Goal: Find specific page/section: Find specific page/section

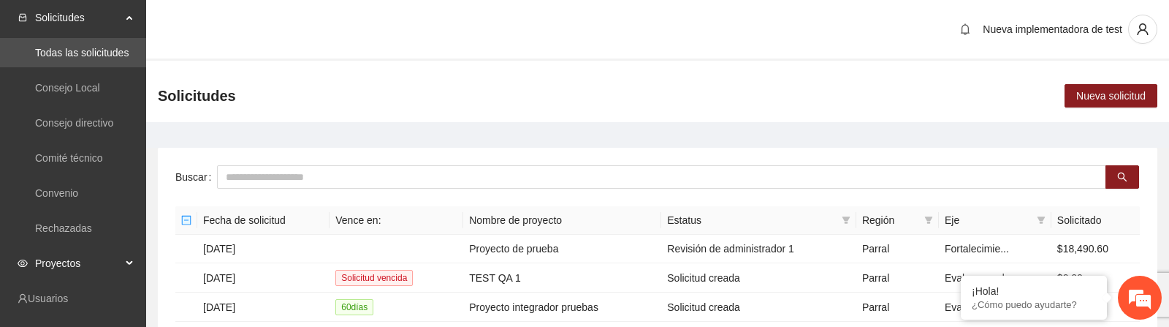
scroll to position [243, 0]
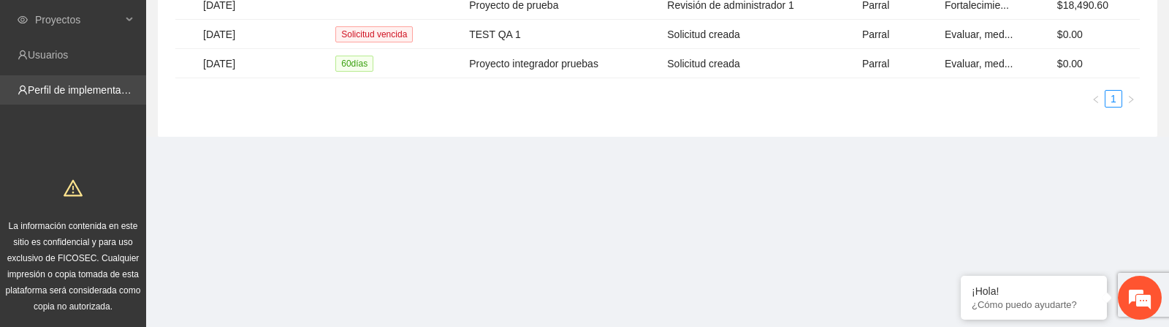
click at [70, 89] on link "Perfil de implementadora" at bounding box center [85, 90] width 114 height 12
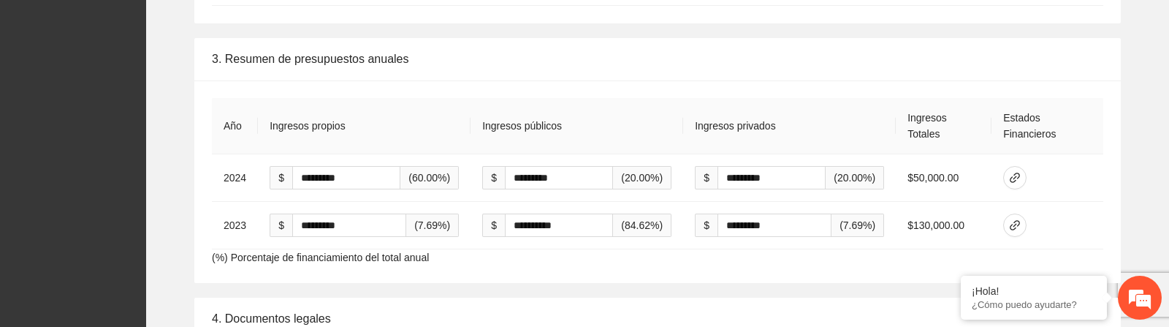
scroll to position [1686, 0]
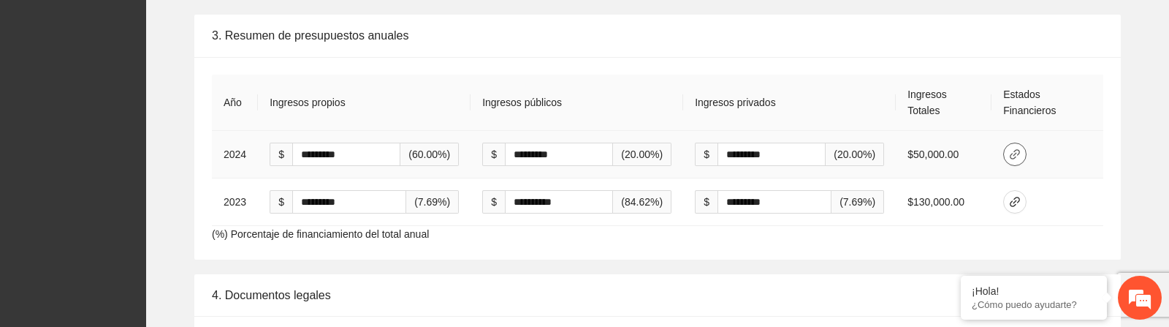
click at [1013, 153] on icon "link" at bounding box center [1015, 154] width 10 height 10
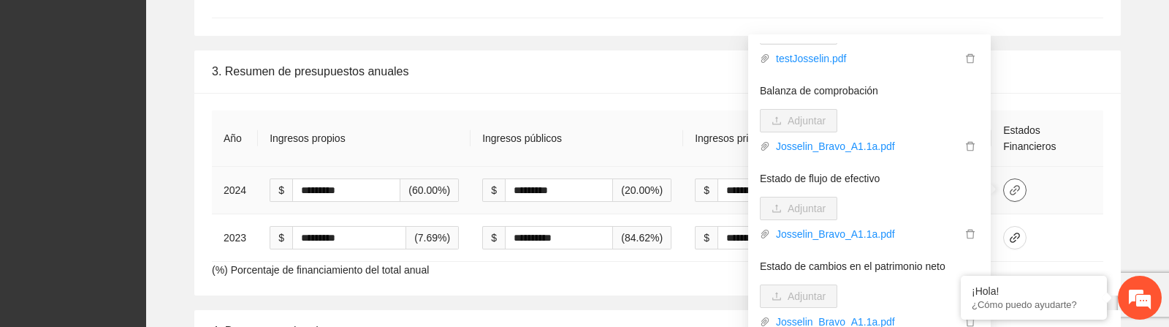
scroll to position [0, 0]
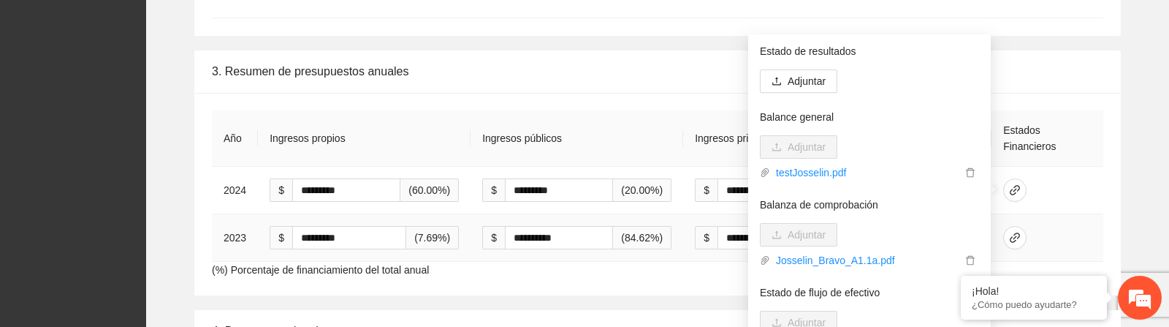
click at [1063, 224] on td at bounding box center [1048, 238] width 112 height 48
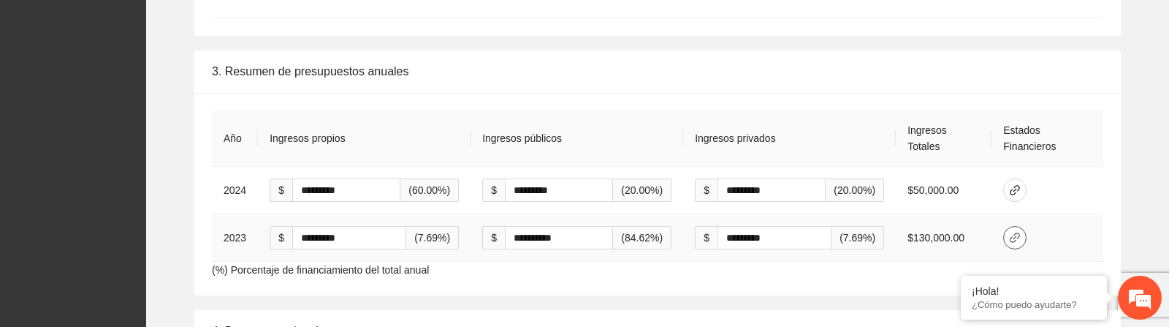
click at [1020, 243] on button "button" at bounding box center [1014, 237] width 23 height 23
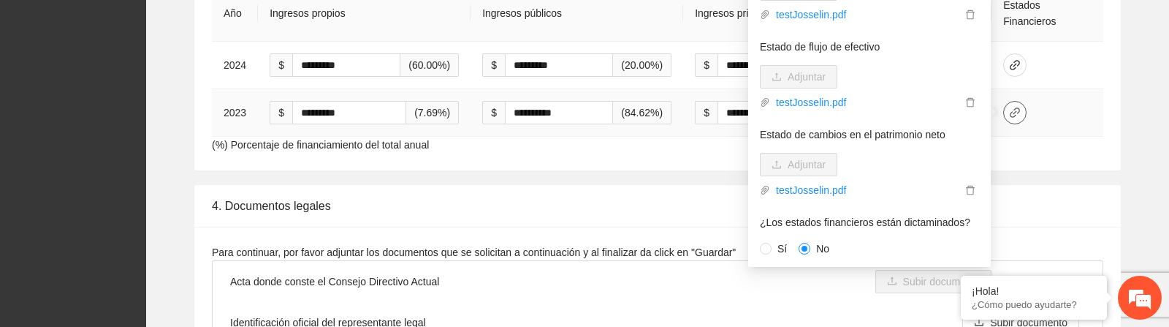
scroll to position [162, 0]
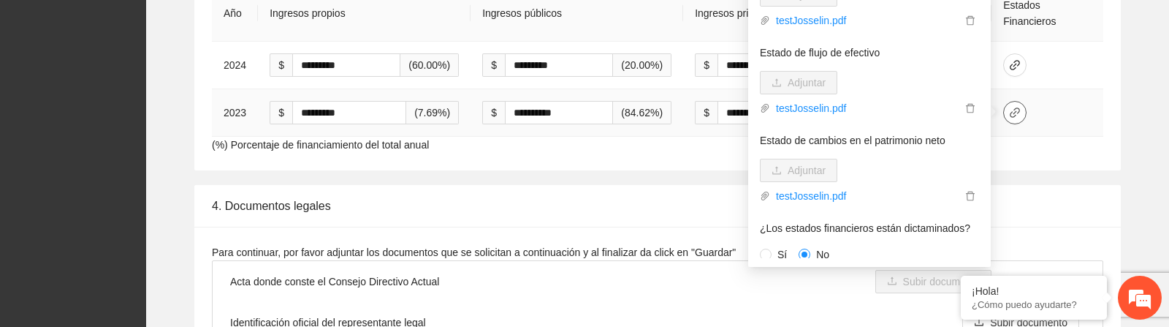
click at [1025, 113] on span "link" at bounding box center [1015, 113] width 22 height 12
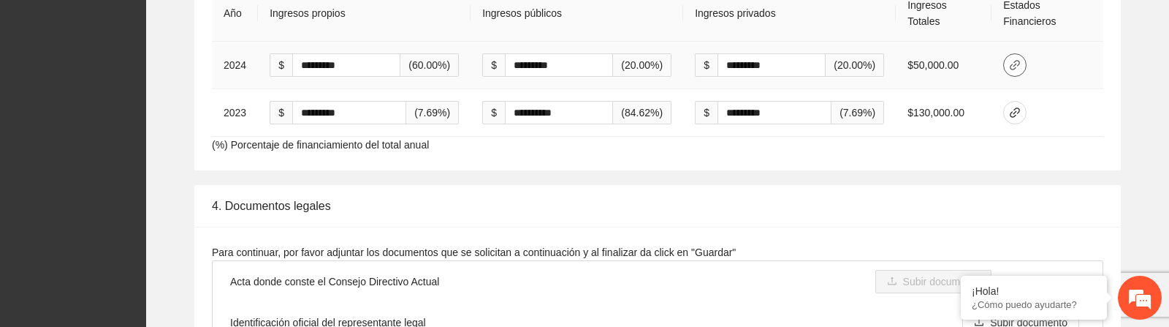
click at [1012, 67] on icon "link" at bounding box center [1015, 65] width 10 height 10
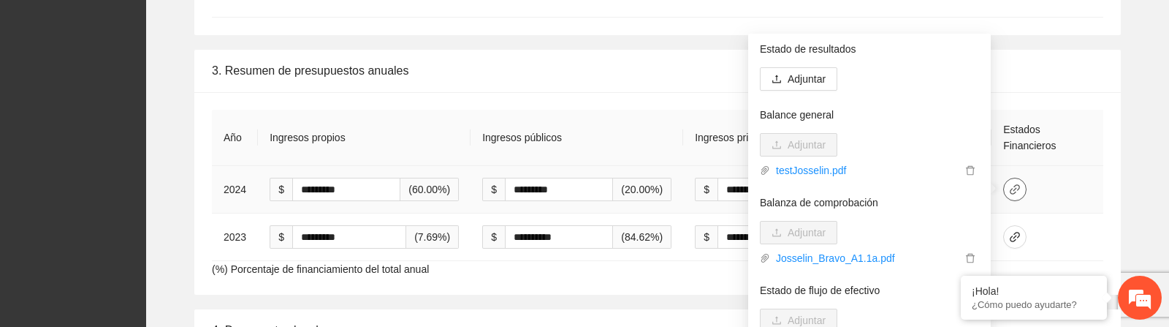
scroll to position [0, 0]
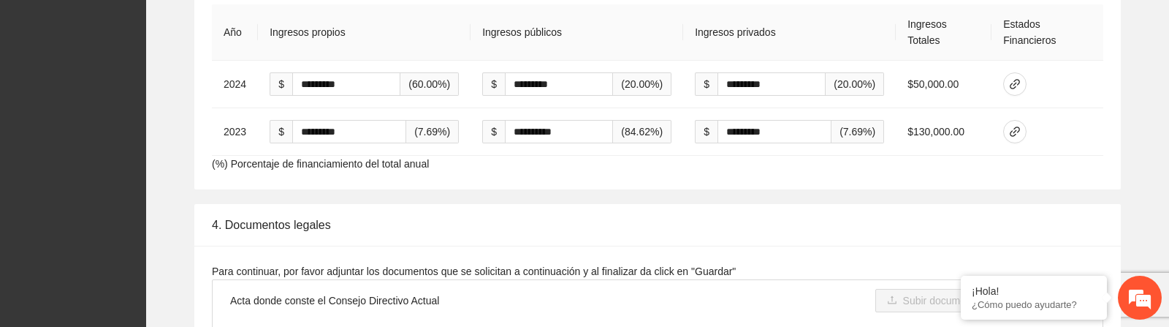
scroll to position [1758, 0]
click at [1019, 83] on icon "link" at bounding box center [1015, 82] width 12 height 12
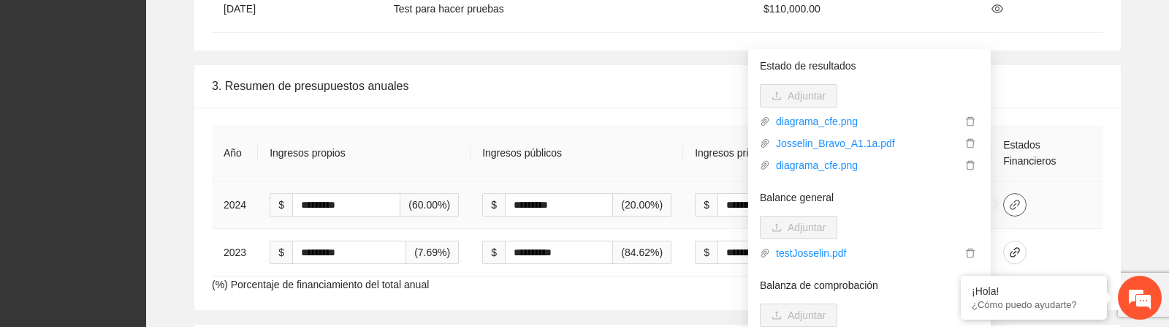
scroll to position [1635, 0]
click at [466, 85] on div "3. Resumen de presupuestos anuales" at bounding box center [658, 87] width 892 height 42
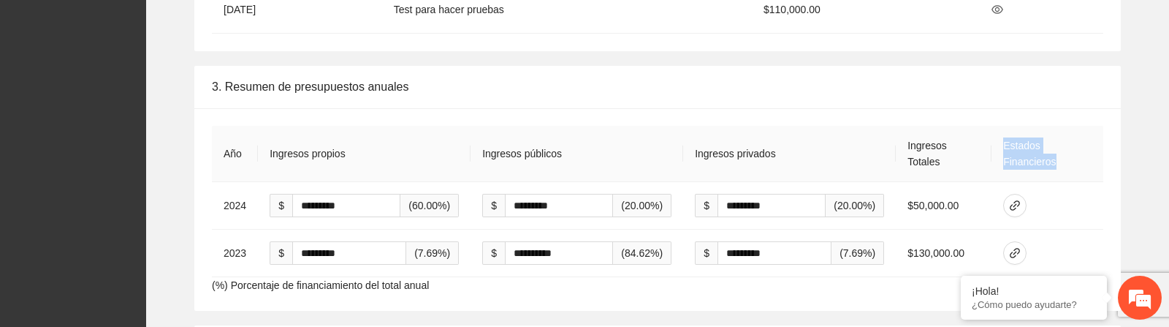
drag, startPoint x: 1004, startPoint y: 146, endPoint x: 1060, endPoint y: 159, distance: 57.6
click at [1060, 162] on th "Estados Financieros" at bounding box center [1048, 154] width 112 height 56
copy th "Estados Financieros"
click at [1016, 201] on icon "link" at bounding box center [1015, 206] width 12 height 12
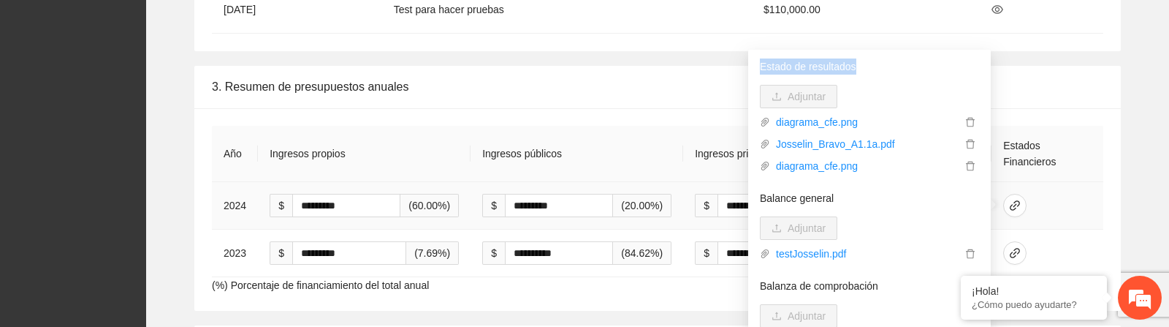
drag, startPoint x: 759, startPoint y: 67, endPoint x: 859, endPoint y: 68, distance: 100.1
click at [860, 68] on p "Estado de resultados" at bounding box center [869, 66] width 219 height 16
copy p "Estado de resultados"
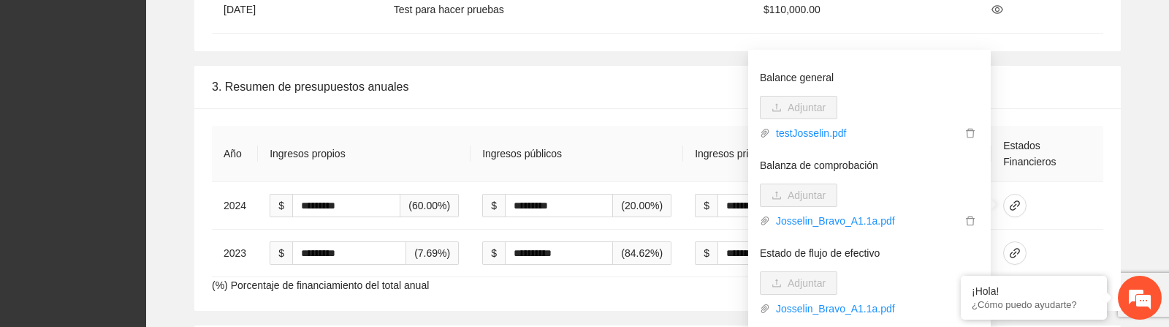
scroll to position [126, 0]
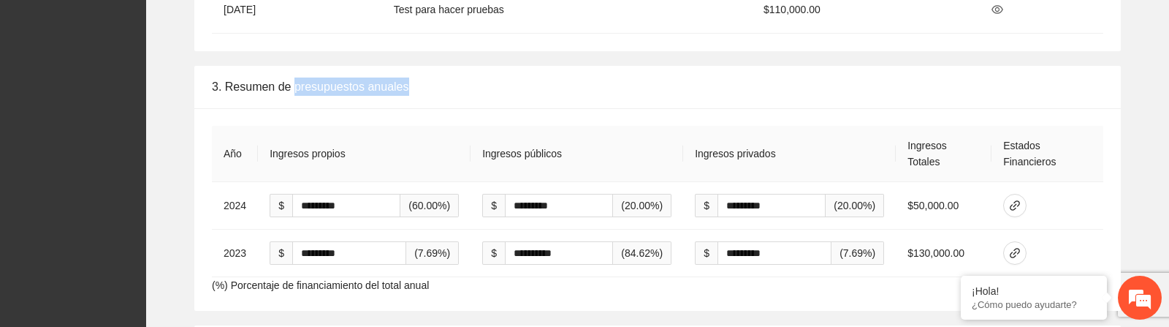
drag, startPoint x: 296, startPoint y: 87, endPoint x: 458, endPoint y: 87, distance: 162.2
click at [455, 87] on div "3. Resumen de presupuestos anuales" at bounding box center [658, 87] width 892 height 42
copy div "presupuestos anuales"
